Goal: Navigation & Orientation: Find specific page/section

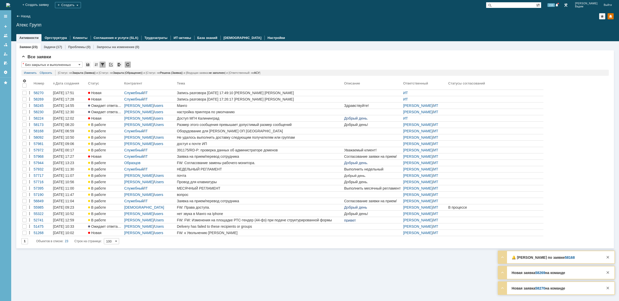
click at [10, 4] on img at bounding box center [8, 5] width 4 height 4
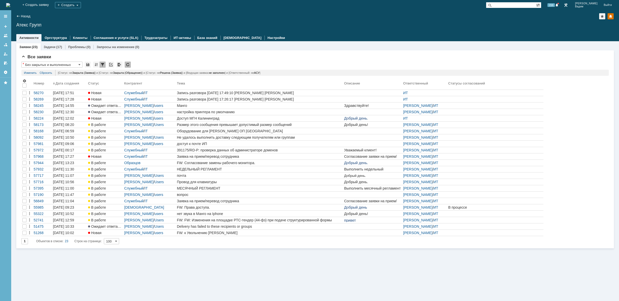
click at [10, 6] on img at bounding box center [8, 5] width 4 height 4
click at [10, 3] on img at bounding box center [8, 5] width 4 height 4
